Goal: Transaction & Acquisition: Purchase product/service

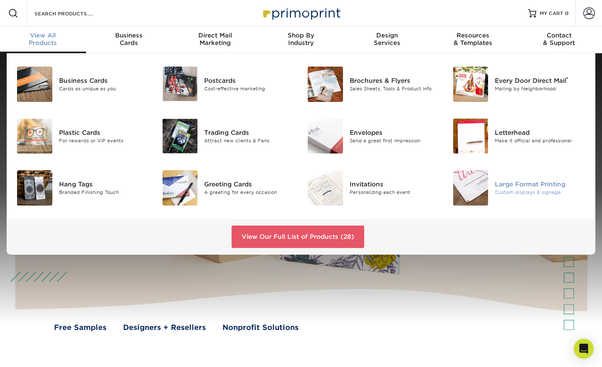
click at [485, 185] on img at bounding box center [470, 187] width 35 height 35
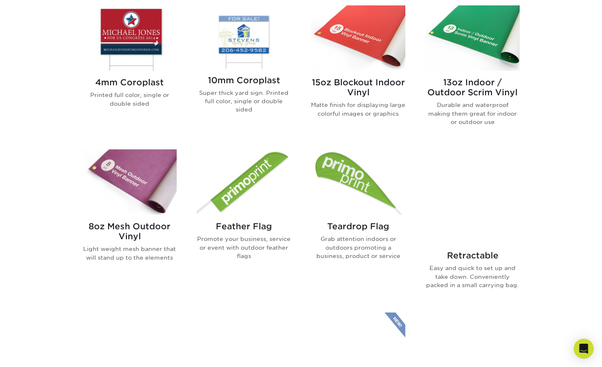
scroll to position [478, 0]
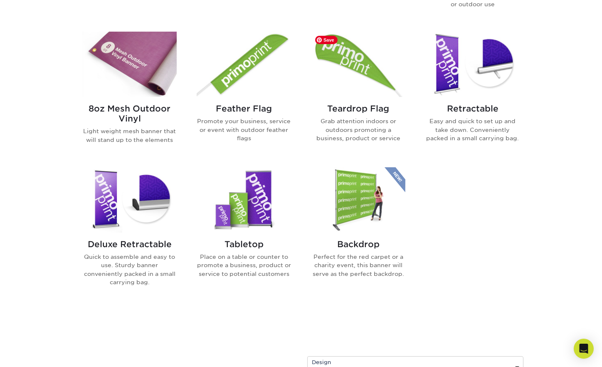
click at [378, 73] on img at bounding box center [358, 64] width 94 height 65
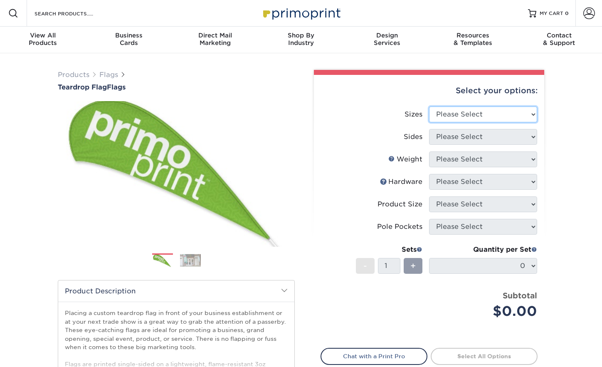
click at [453, 118] on select "Please Select 24" x 36" 24" x 81" 32" x 70" 32" x 99" 32" x 123" 36" x 123" 37"…" at bounding box center [483, 114] width 108 height 16
select select "44.00x87.00"
click at [429, 106] on select "Please Select 24" x 36" 24" x 81" 32" x 70" 32" x 99" 32" x 123" 36" x 123" 37"…" at bounding box center [483, 114] width 108 height 16
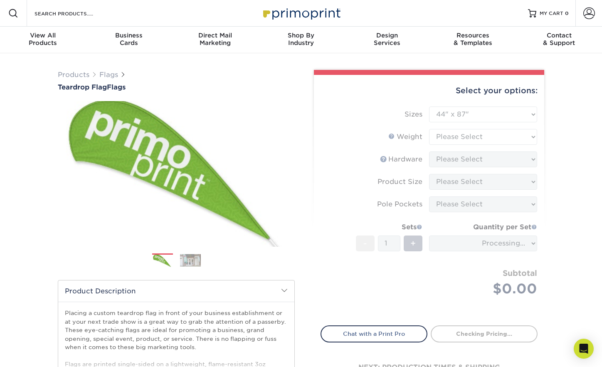
click at [467, 139] on form "Sizes Please Select 24" x 36" 24" x 81" 32" x 70" 32" x 99" 32" x 123" 36" x 12…" at bounding box center [428, 210] width 217 height 209
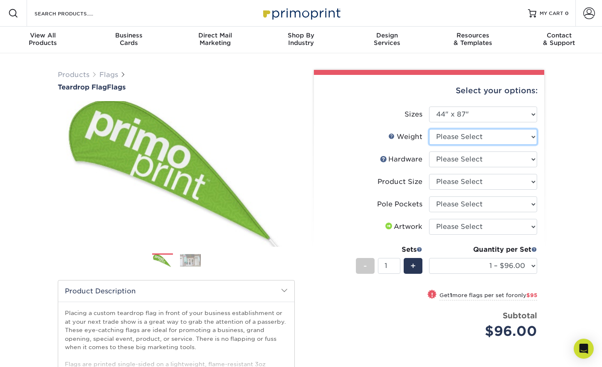
click at [468, 138] on select "Please Select 3OZPOLY" at bounding box center [483, 137] width 108 height 16
select select "3OZPOLY"
click at [429, 129] on select "Please Select 3OZPOLY" at bounding box center [483, 137] width 108 height 16
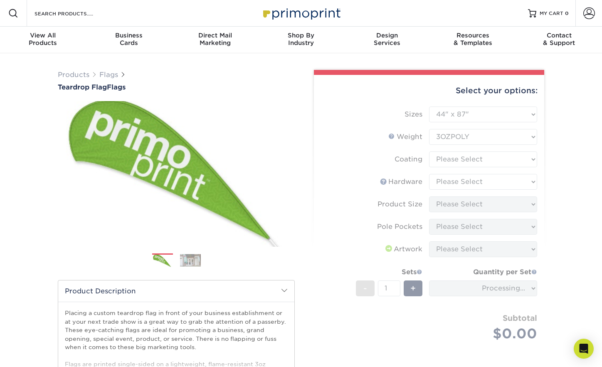
click at [466, 161] on form "Sizes Please Select 24" x 36" 24" x 81" 32" x 70" 32" x 99" 32" x 123" 36" x 12…" at bounding box center [428, 233] width 217 height 254
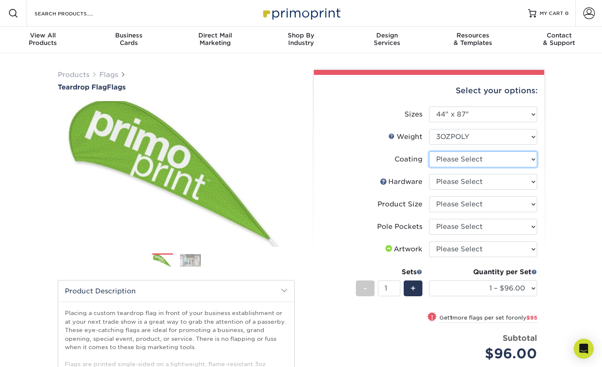
click at [466, 162] on select at bounding box center [483, 159] width 108 height 16
select select "3e7618de-abca-4bda-9f97-8b9129e913d8"
click at [429, 151] on select at bounding box center [483, 159] width 108 height 16
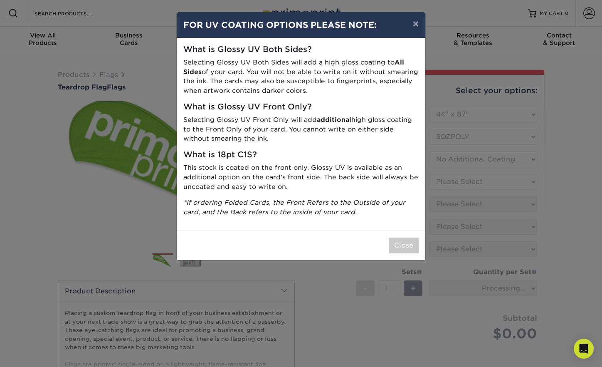
click at [465, 181] on div "× FOR UV COATING OPTIONS PLEASE NOTE: What is Glossy UV Both Sides? Selecting G…" at bounding box center [301, 183] width 602 height 367
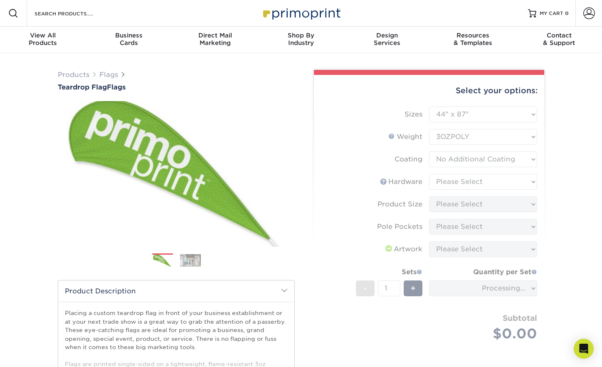
click at [465, 181] on form "Sizes Please Select 24" x 36" 24" x 81" 32" x 70" 32" x 99" 32" x 123" 36" x 12…" at bounding box center [428, 233] width 217 height 254
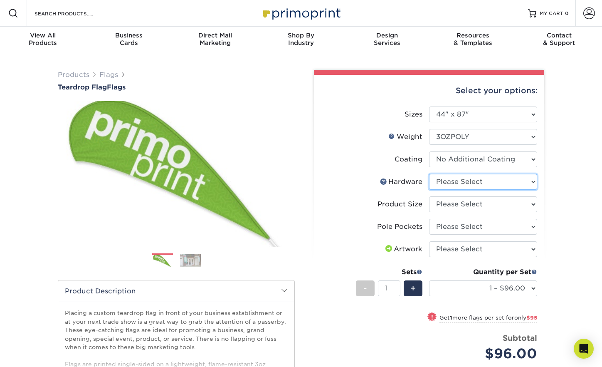
click at [465, 181] on select "Please Select 9ft pole with cross base (indoor) 9ft pole with ground stake (out…" at bounding box center [483, 182] width 108 height 16
select select "9114c722-9400-48bd-82b9-528324c13cd5"
click at [429, 174] on select "Please Select 9ft pole with cross base (indoor) 9ft pole with ground stake (out…" at bounding box center [483, 182] width 108 height 16
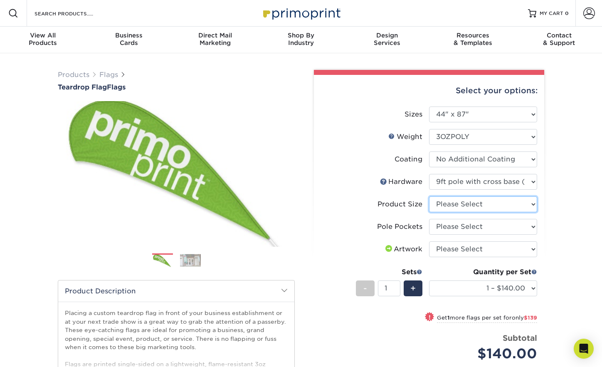
click at [464, 209] on select "Please Select 9ft" at bounding box center [483, 204] width 108 height 16
select select "f9805a9d-48d2-427f-8887-a18f7356515a"
click at [429, 196] on select "Please Select 9ft" at bounding box center [483, 204] width 108 height 16
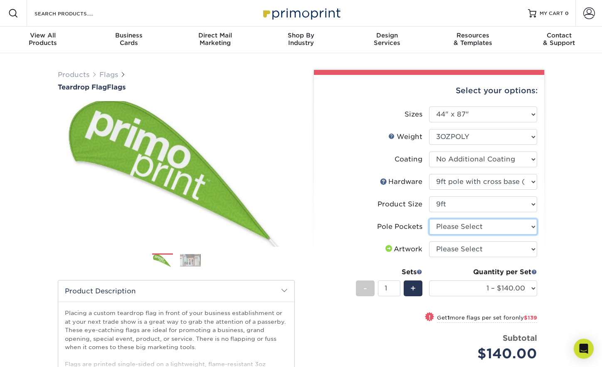
click at [465, 232] on select "Please Select Pole Pocket on Left Pole Pocket on Right" at bounding box center [483, 227] width 108 height 16
select select "17637b51-123c-45a9-814d-5e120dd7374e"
click at [429, 219] on select "Please Select Pole Pocket on Left Pole Pocket on Right" at bounding box center [483, 227] width 108 height 16
click at [464, 249] on select "Please Select I will upload files I need a design - $50" at bounding box center [483, 249] width 108 height 16
select select "upload"
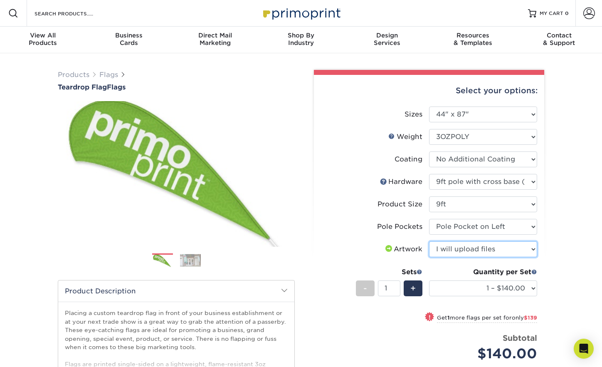
click at [429, 241] on select "Please Select I will upload files I need a design - $50" at bounding box center [483, 249] width 108 height 16
